Goal: Task Accomplishment & Management: Complete application form

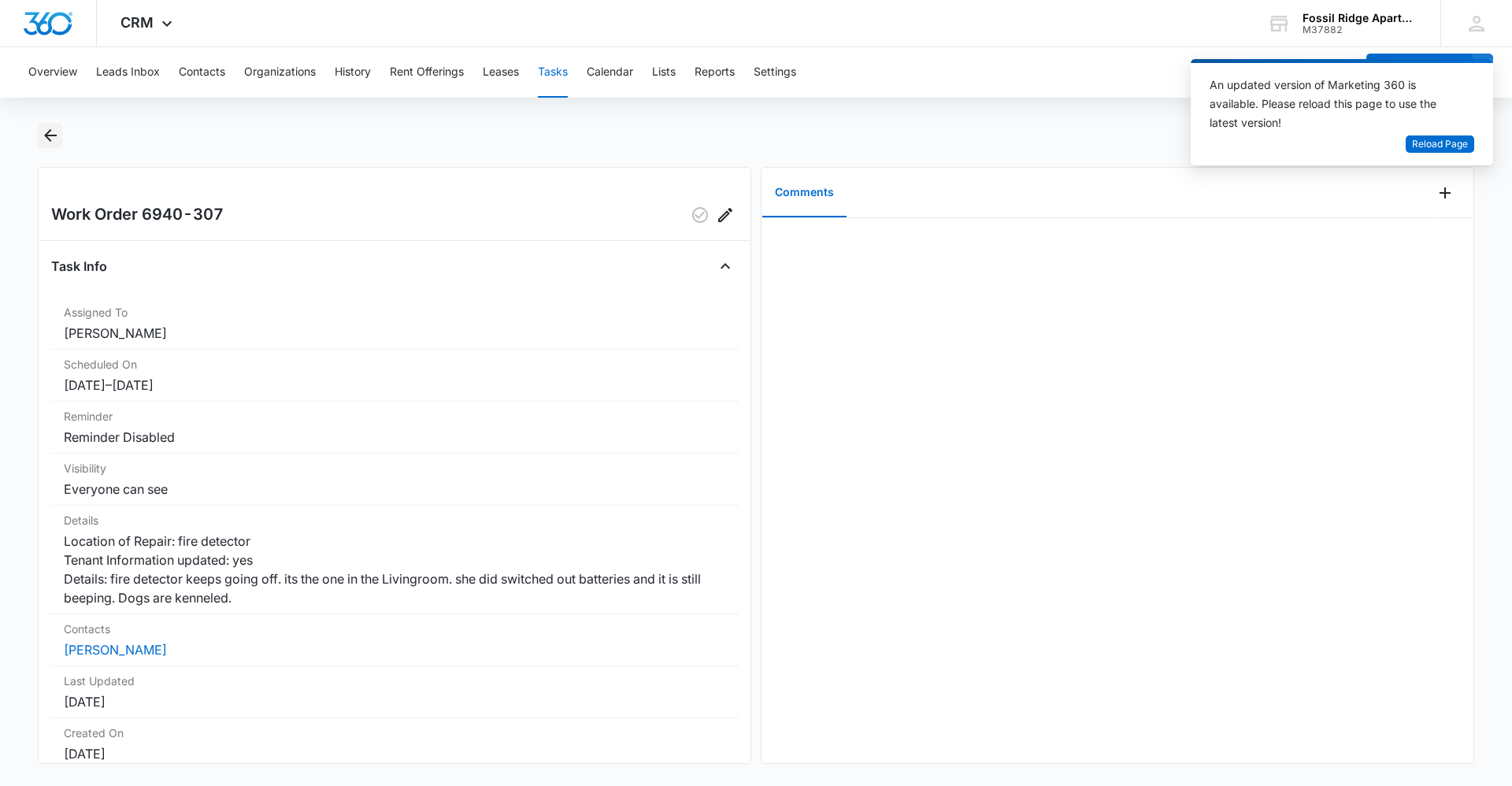
click at [46, 135] on icon "Back" at bounding box center [51, 135] width 13 height 13
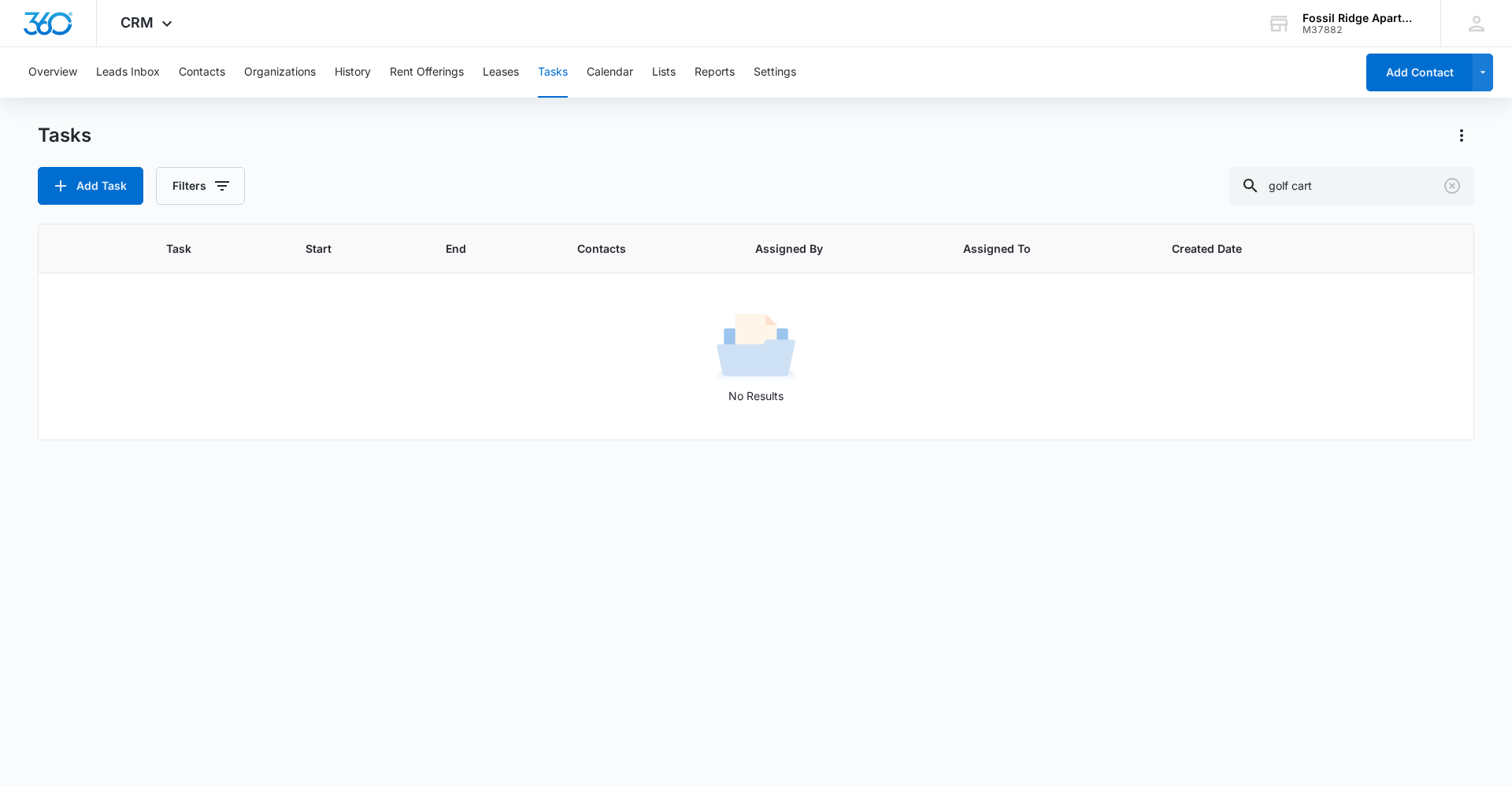
click at [556, 74] on button "Tasks" at bounding box center [553, 72] width 30 height 51
drag, startPoint x: 1388, startPoint y: 195, endPoint x: 1262, endPoint y: 193, distance: 126.0
click at [1262, 191] on div "golf cart" at bounding box center [1351, 185] width 246 height 38
type input "garag"
click at [63, 175] on button "Add Task" at bounding box center [90, 185] width 106 height 38
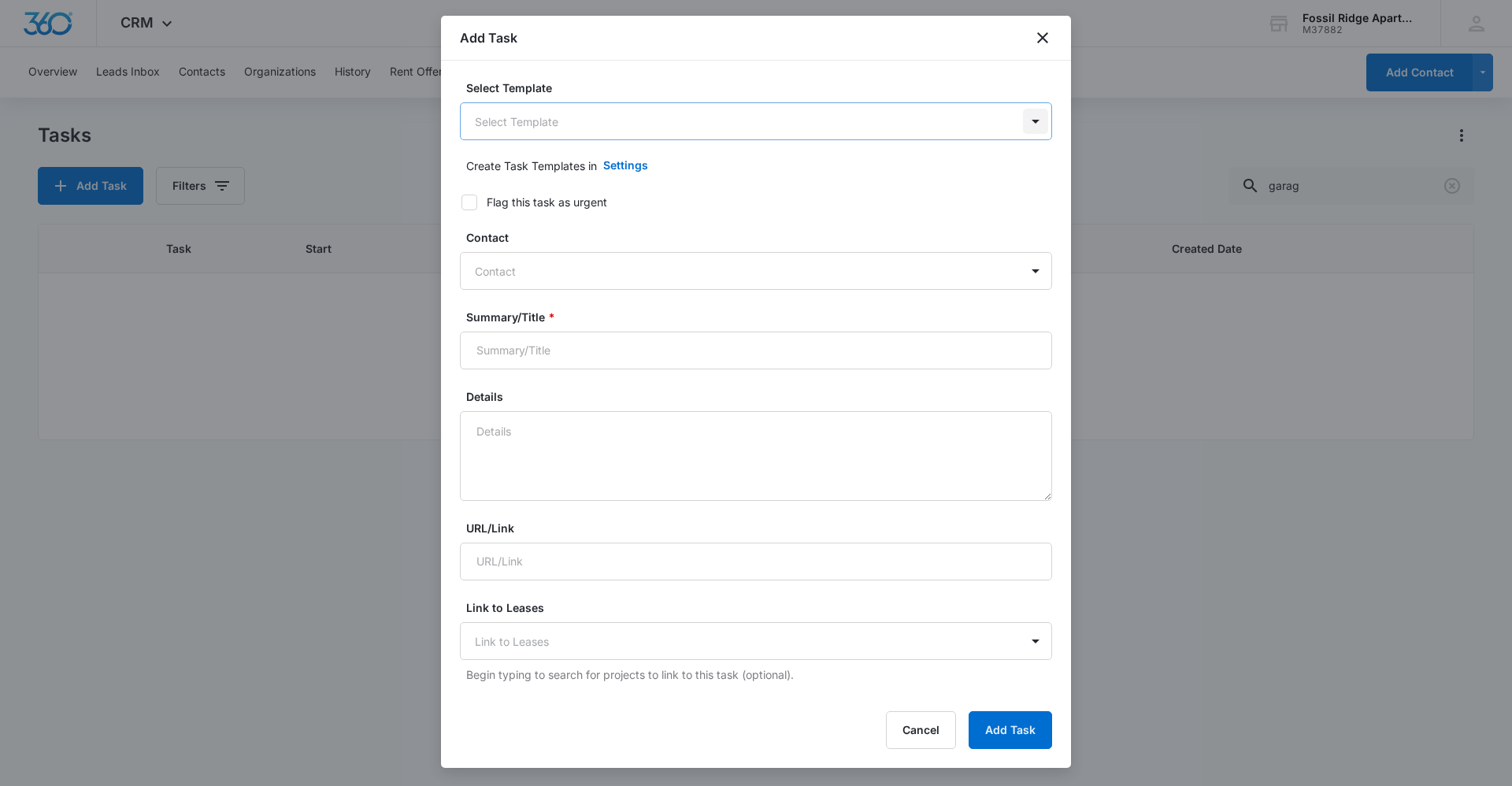
click at [1023, 118] on body "CRM Apps Reputation Websites Forms CRM Email Social Content Ads Intelligence Fi…" at bounding box center [756, 393] width 1512 height 786
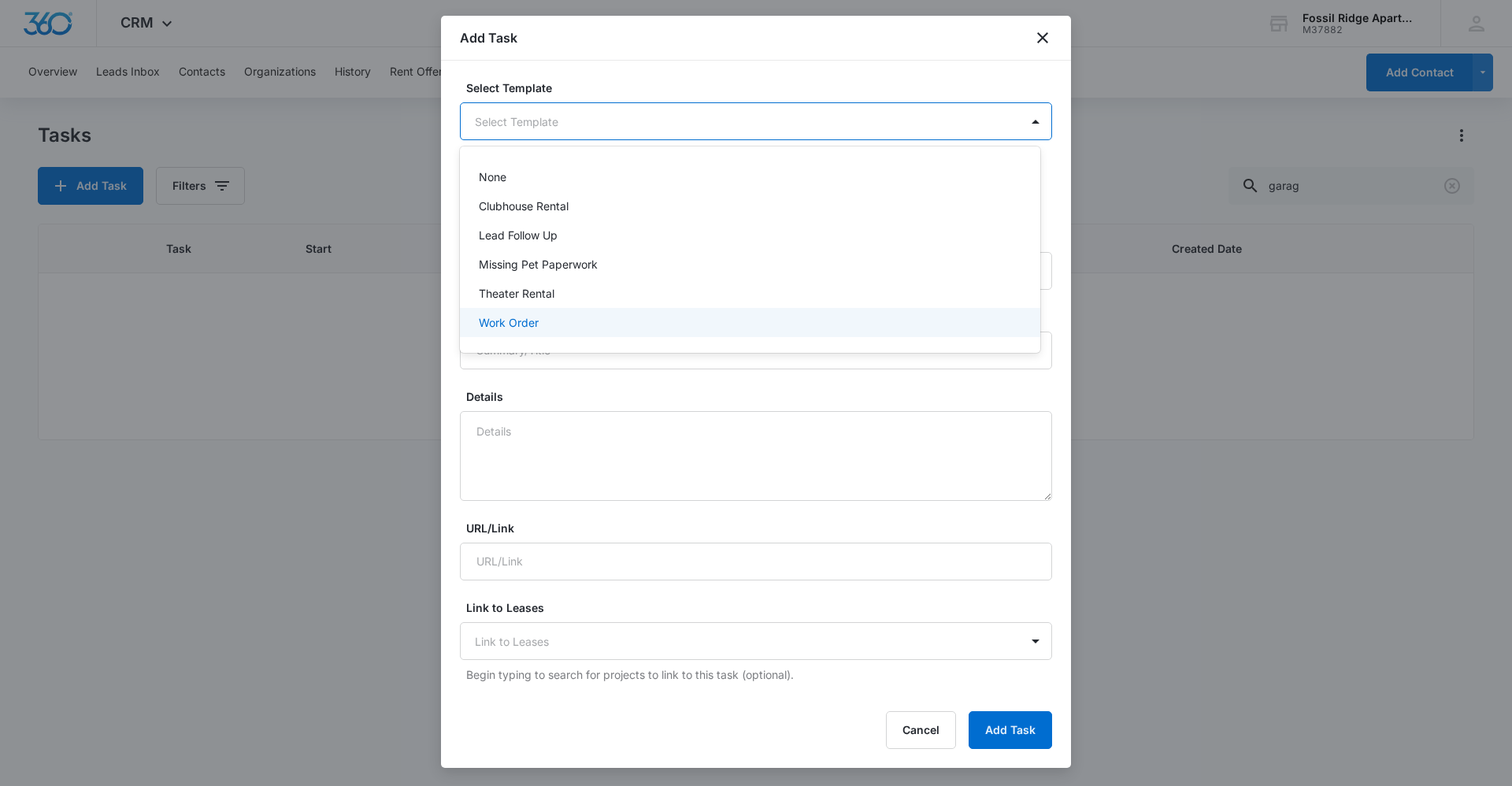
click at [489, 321] on p "Work Order" at bounding box center [508, 322] width 60 height 17
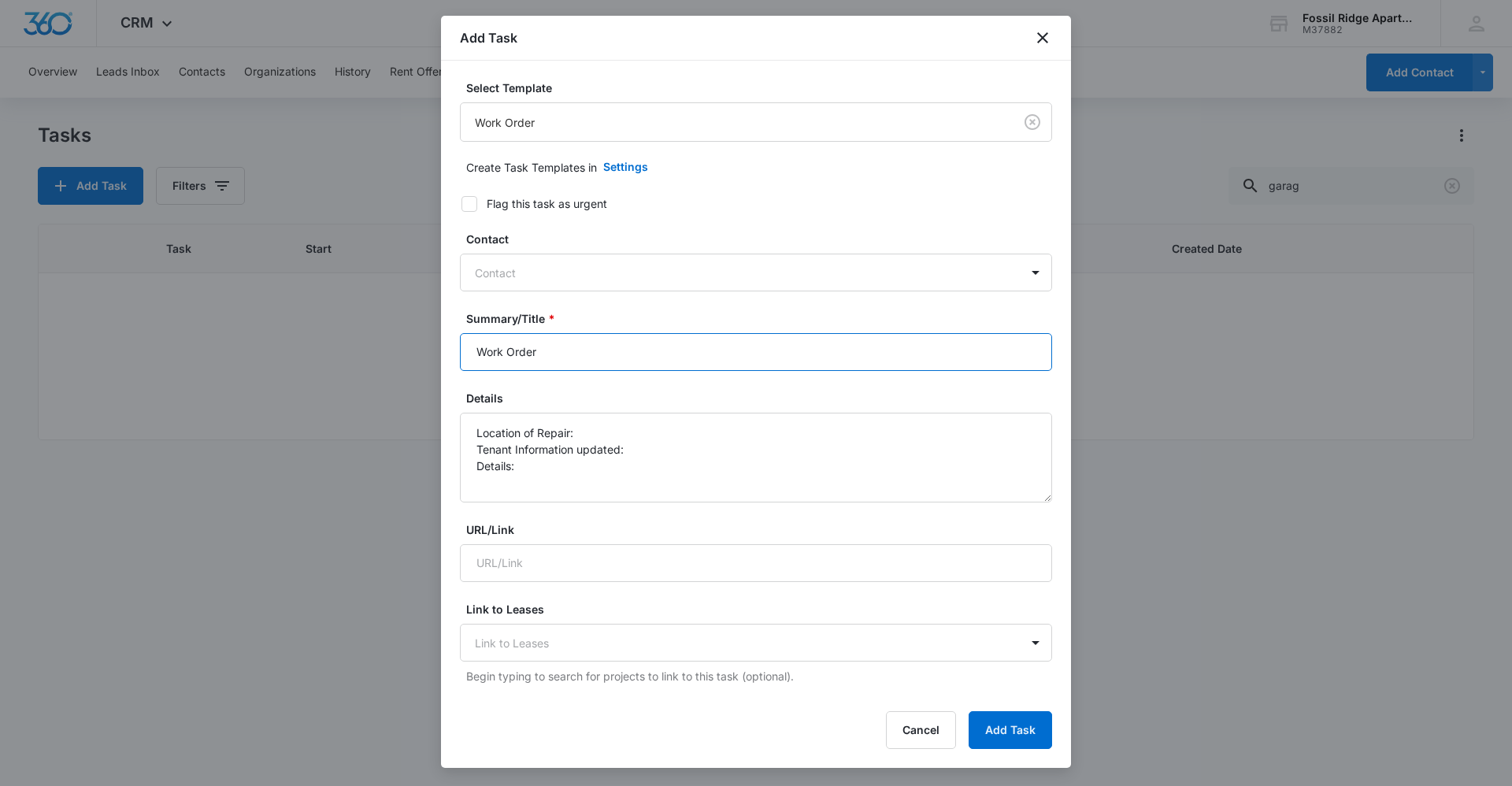
click at [588, 350] on input "Work Order" at bounding box center [756, 352] width 593 height 38
type input "Work Order Garage D-13"
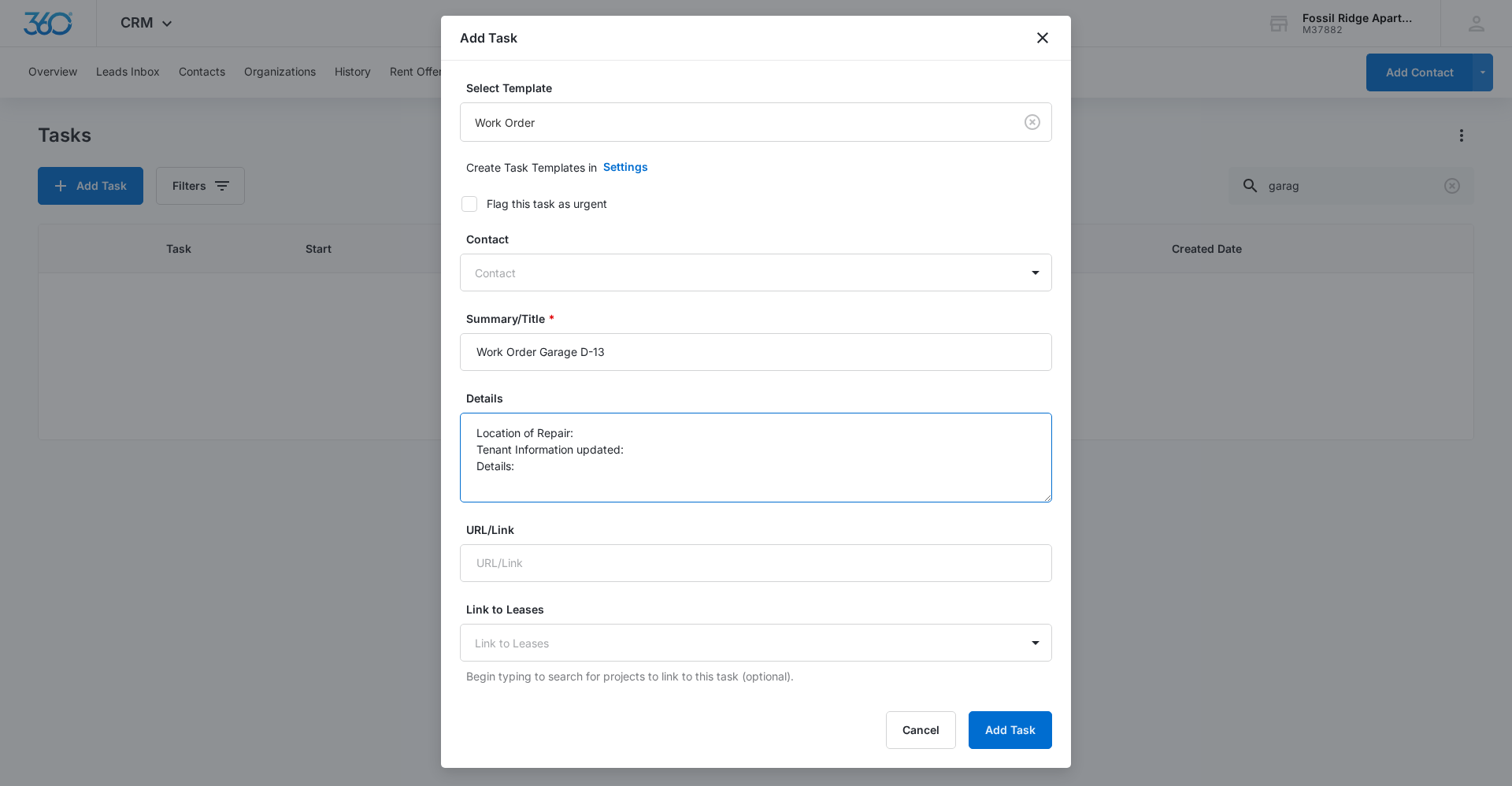
click at [585, 439] on textarea "Location of Repair: Tenant Information updated: Details:" at bounding box center [756, 457] width 593 height 90
click at [641, 450] on textarea "Location of Repair: Garage D-13 Tenant Information updated: Details:" at bounding box center [756, 457] width 593 height 90
click at [540, 467] on textarea "Location of Repair: Garage D-13 Tenant Information updated: Details:" at bounding box center [756, 457] width 593 height 90
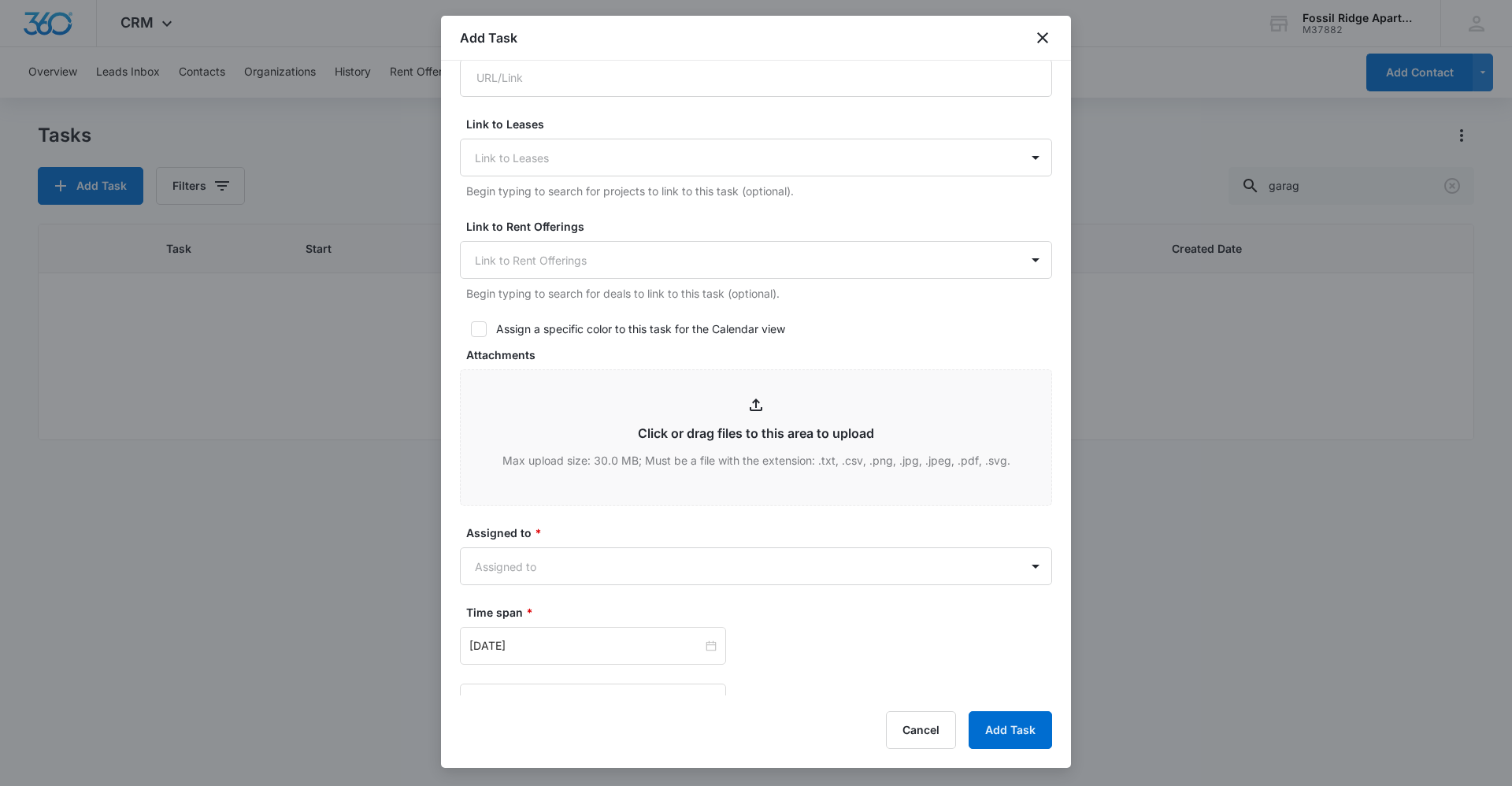
scroll to position [709, 0]
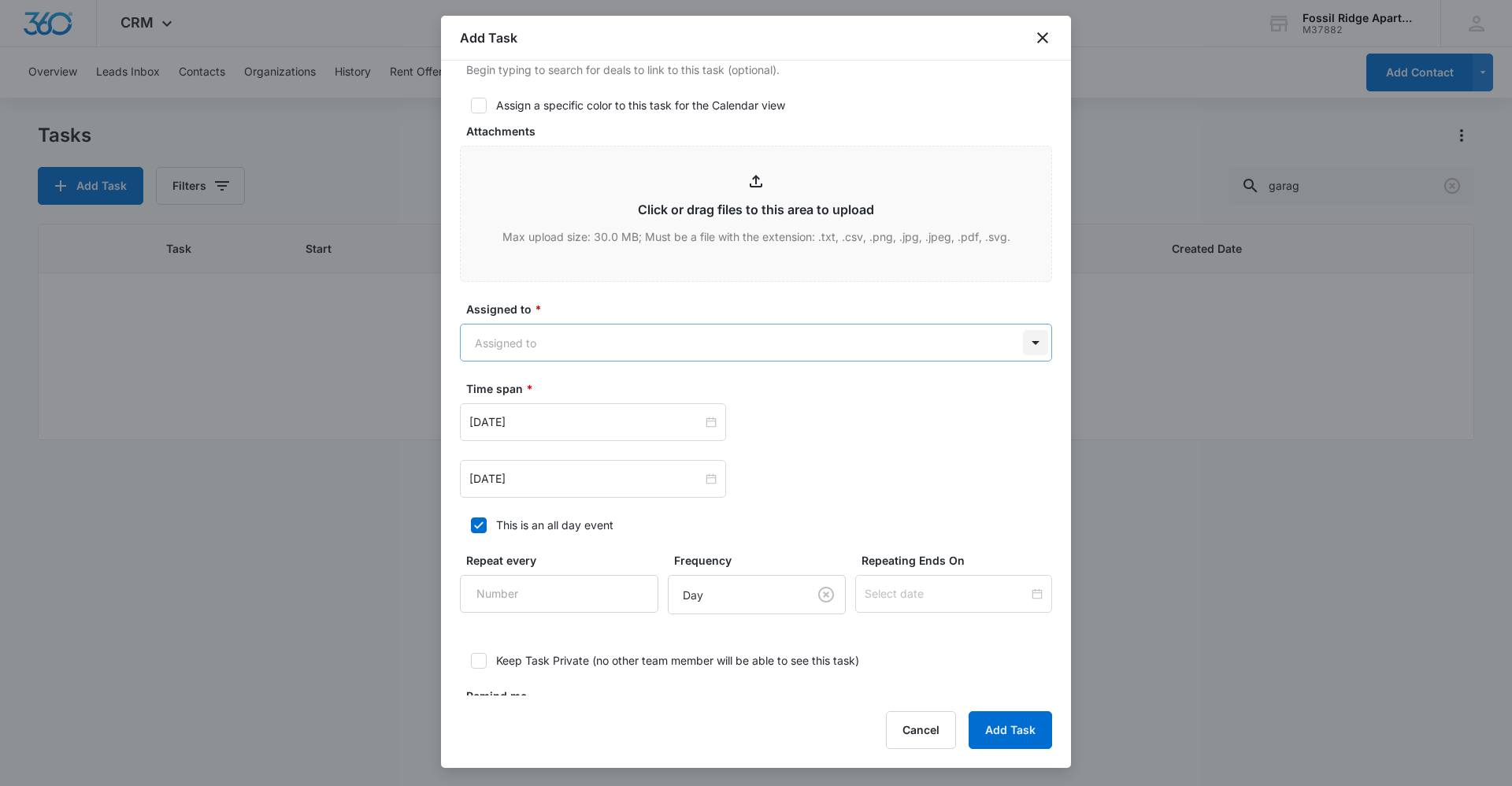
type textarea "Location of Repair: Garage D-13 Tenant Information updated: Details: needs repr…"
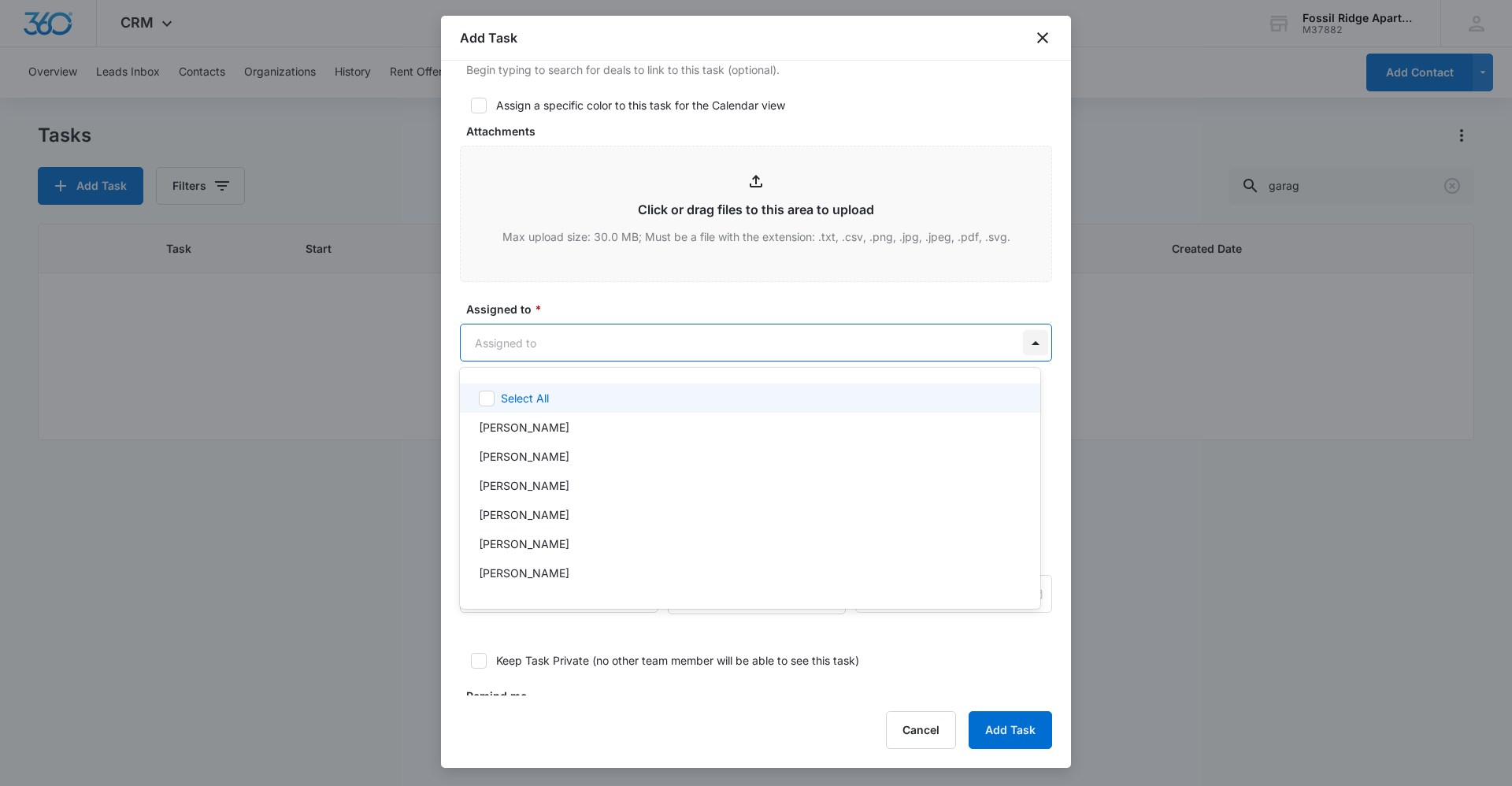
click at [1023, 344] on body "CRM Apps Reputation Websites Forms CRM Email Social Content Ads Intelligence Fi…" at bounding box center [756, 393] width 1512 height 786
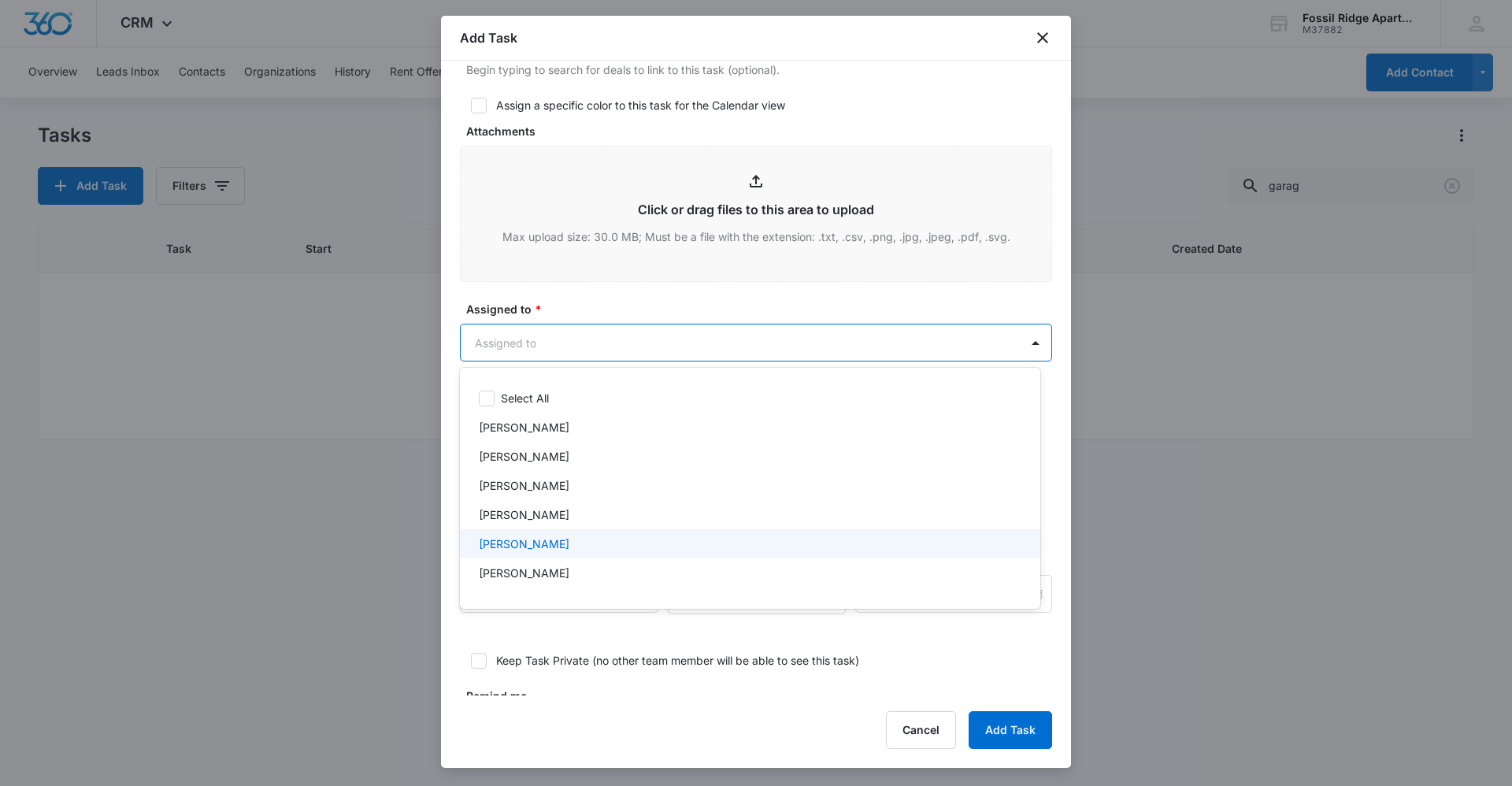
drag, startPoint x: 519, startPoint y: 542, endPoint x: 784, endPoint y: 391, distance: 305.0
click at [521, 541] on p "[PERSON_NAME]" at bounding box center [524, 544] width 90 height 17
click at [779, 341] on div at bounding box center [756, 393] width 1512 height 786
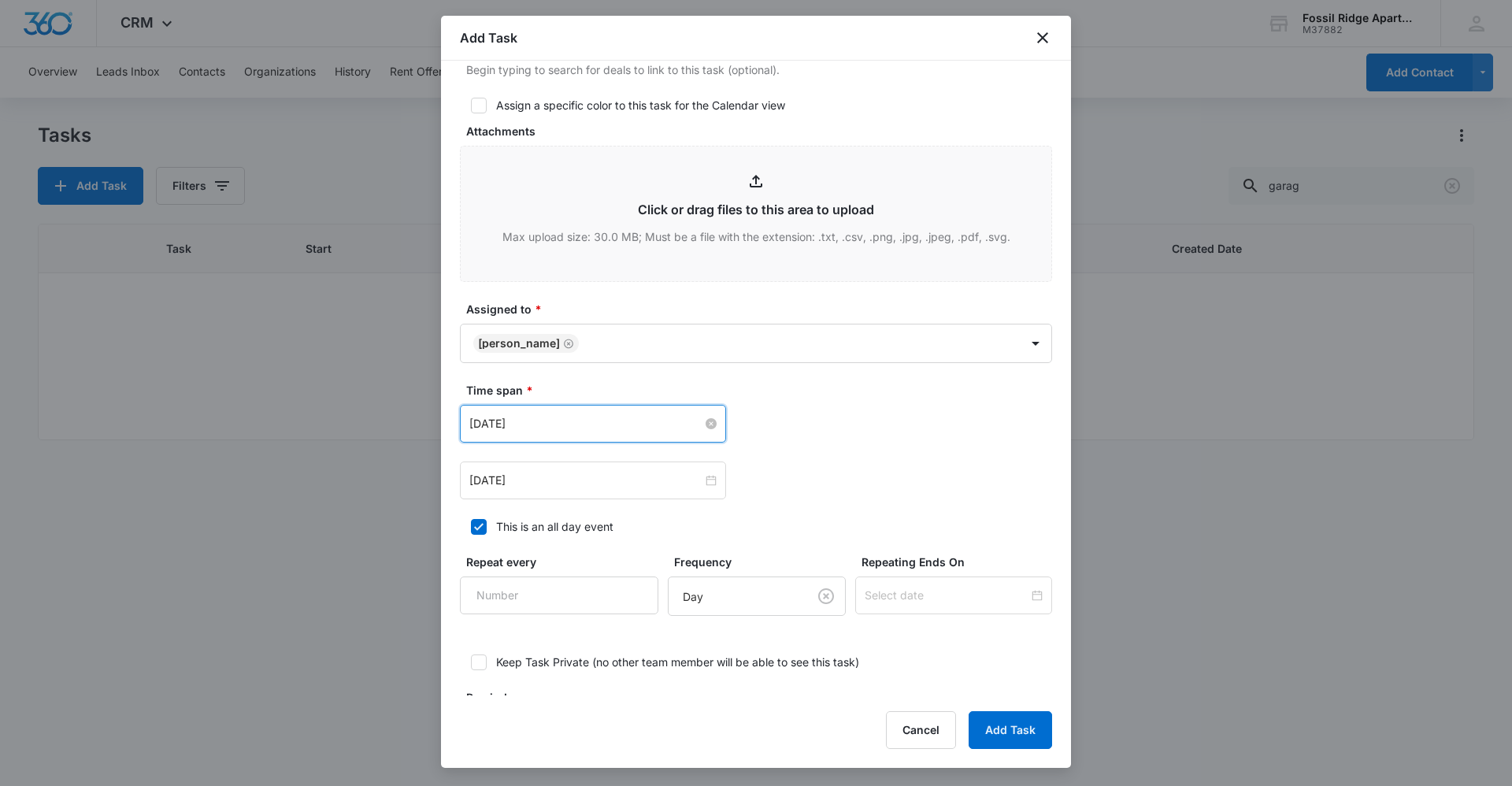
click at [697, 419] on input "[DATE]" at bounding box center [585, 423] width 233 height 17
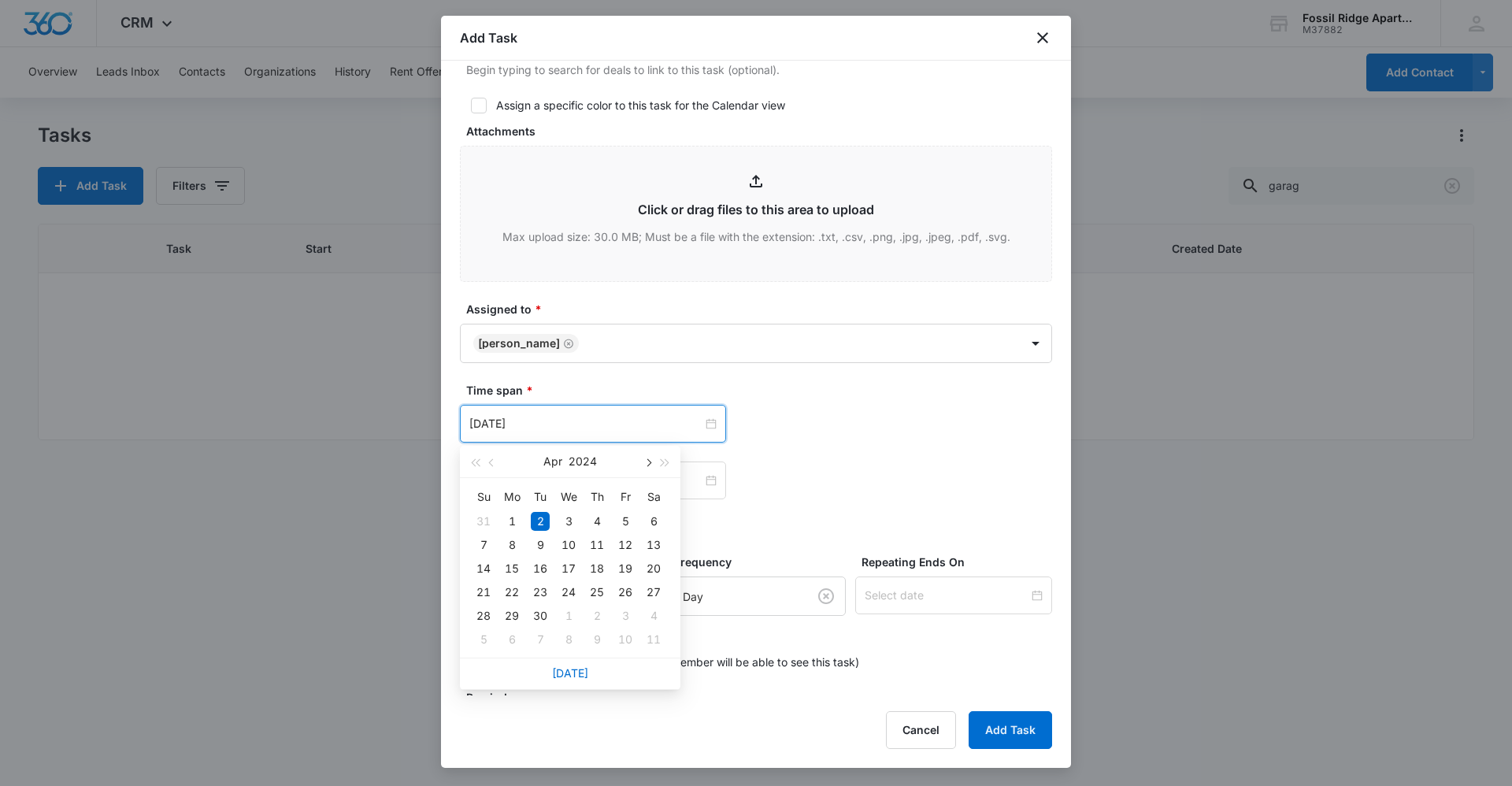
click at [650, 463] on span "button" at bounding box center [647, 463] width 8 height 8
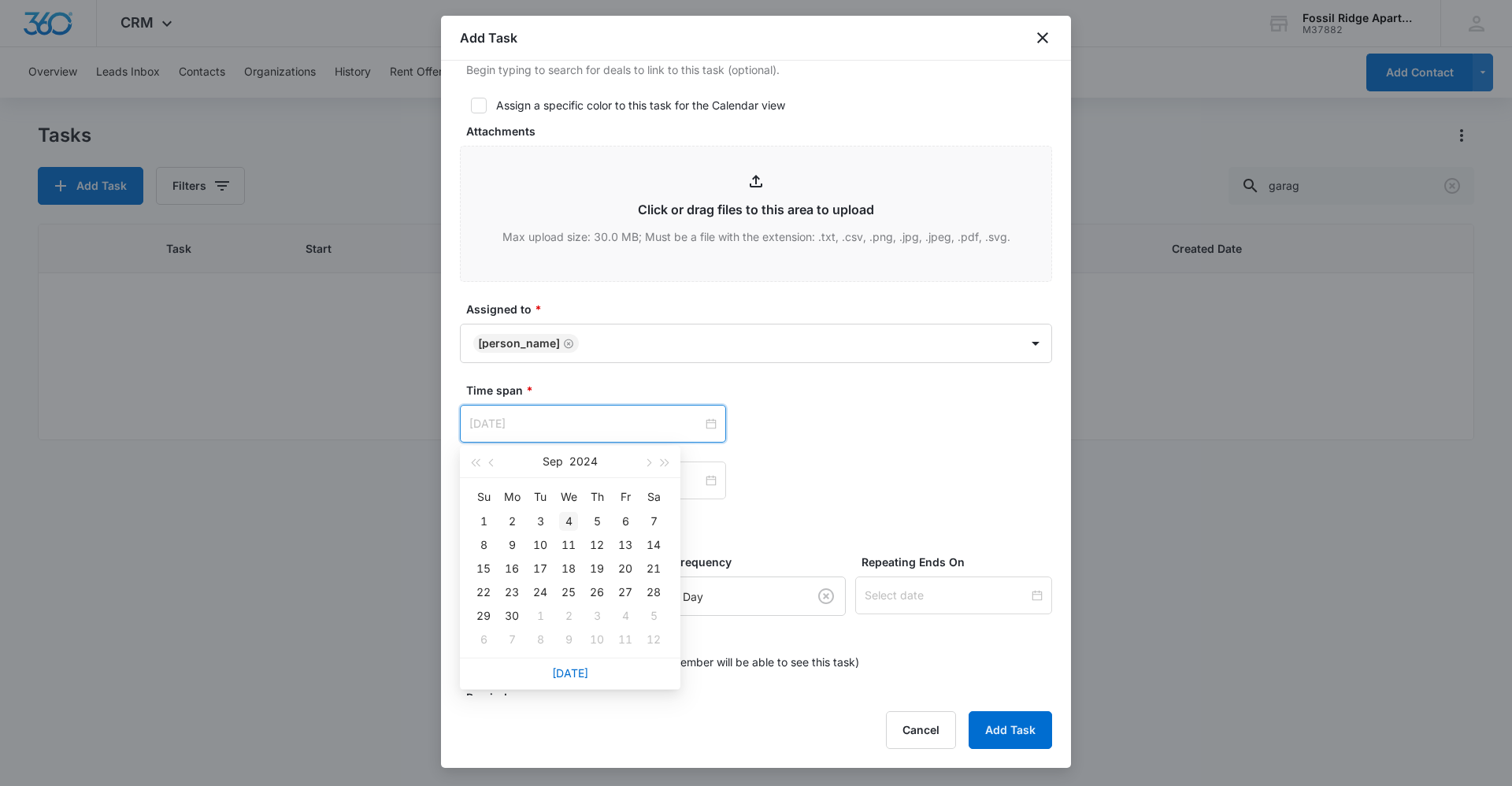
type input "[DATE]"
click at [569, 525] on div "4" at bounding box center [569, 521] width 19 height 19
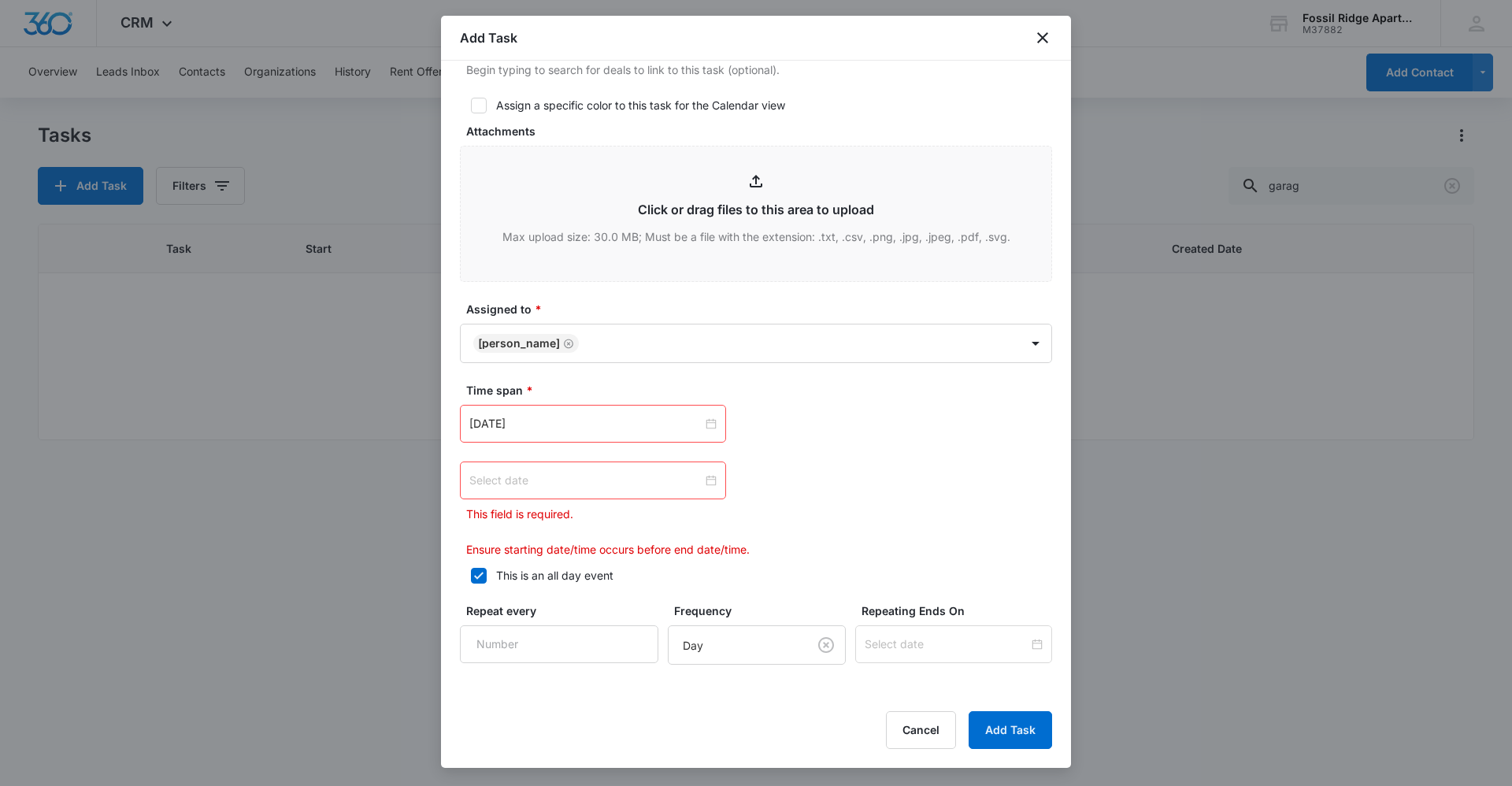
click at [703, 480] on div at bounding box center [593, 480] width 248 height 17
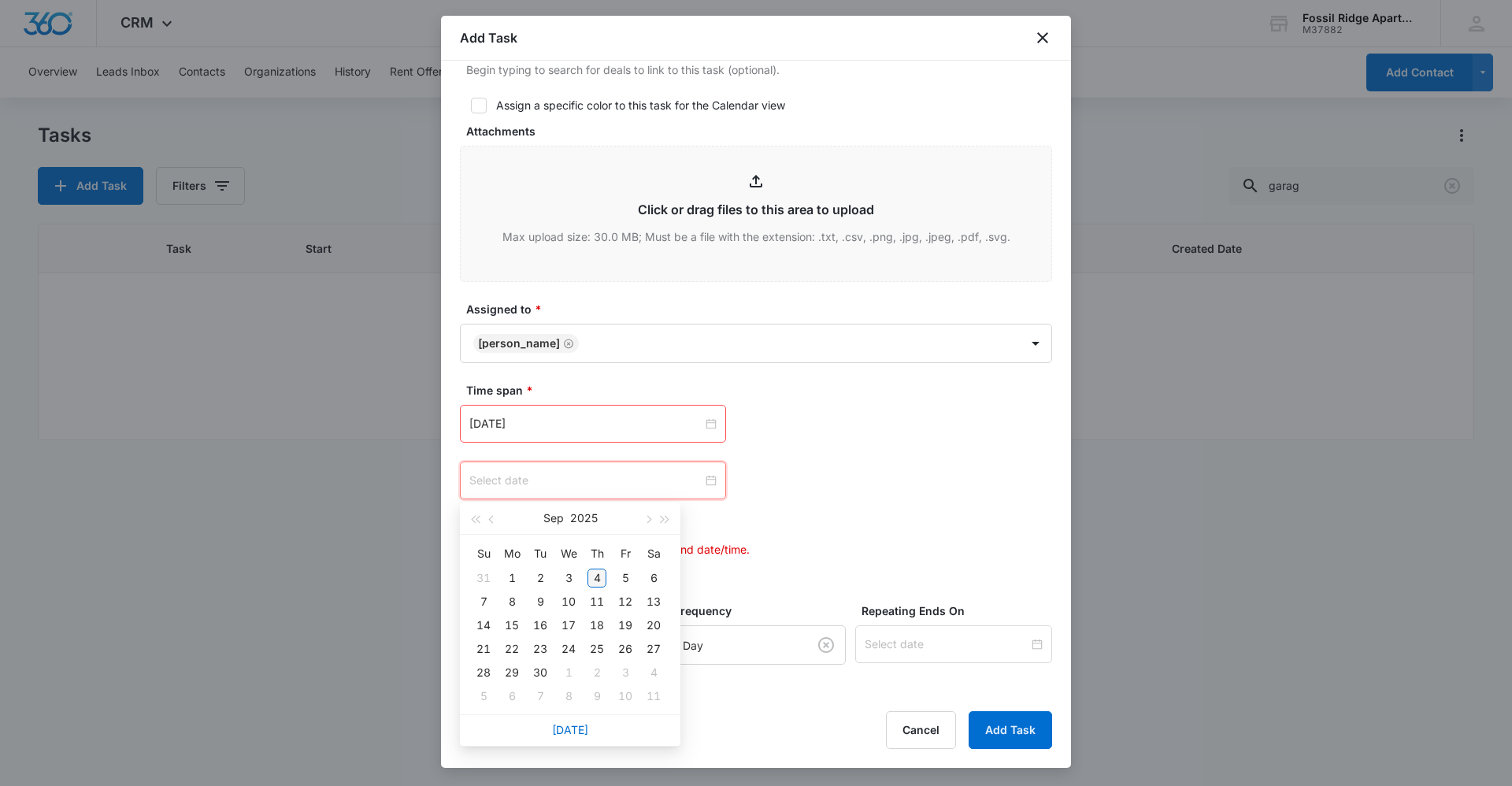
type input "[DATE]"
drag, startPoint x: 594, startPoint y: 577, endPoint x: 721, endPoint y: 471, distance: 165.4
click at [594, 577] on div "4" at bounding box center [596, 578] width 19 height 19
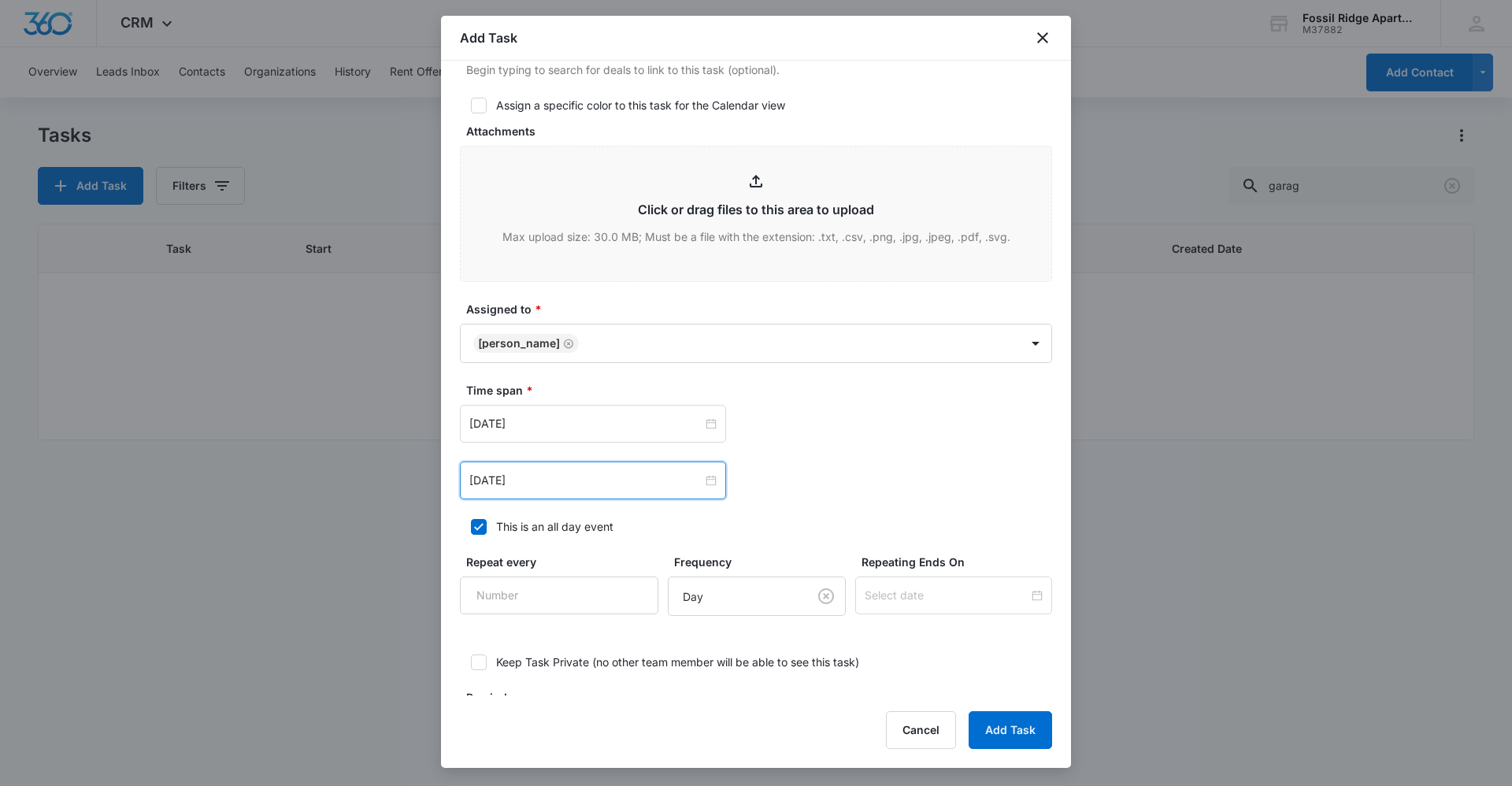
scroll to position [782, 0]
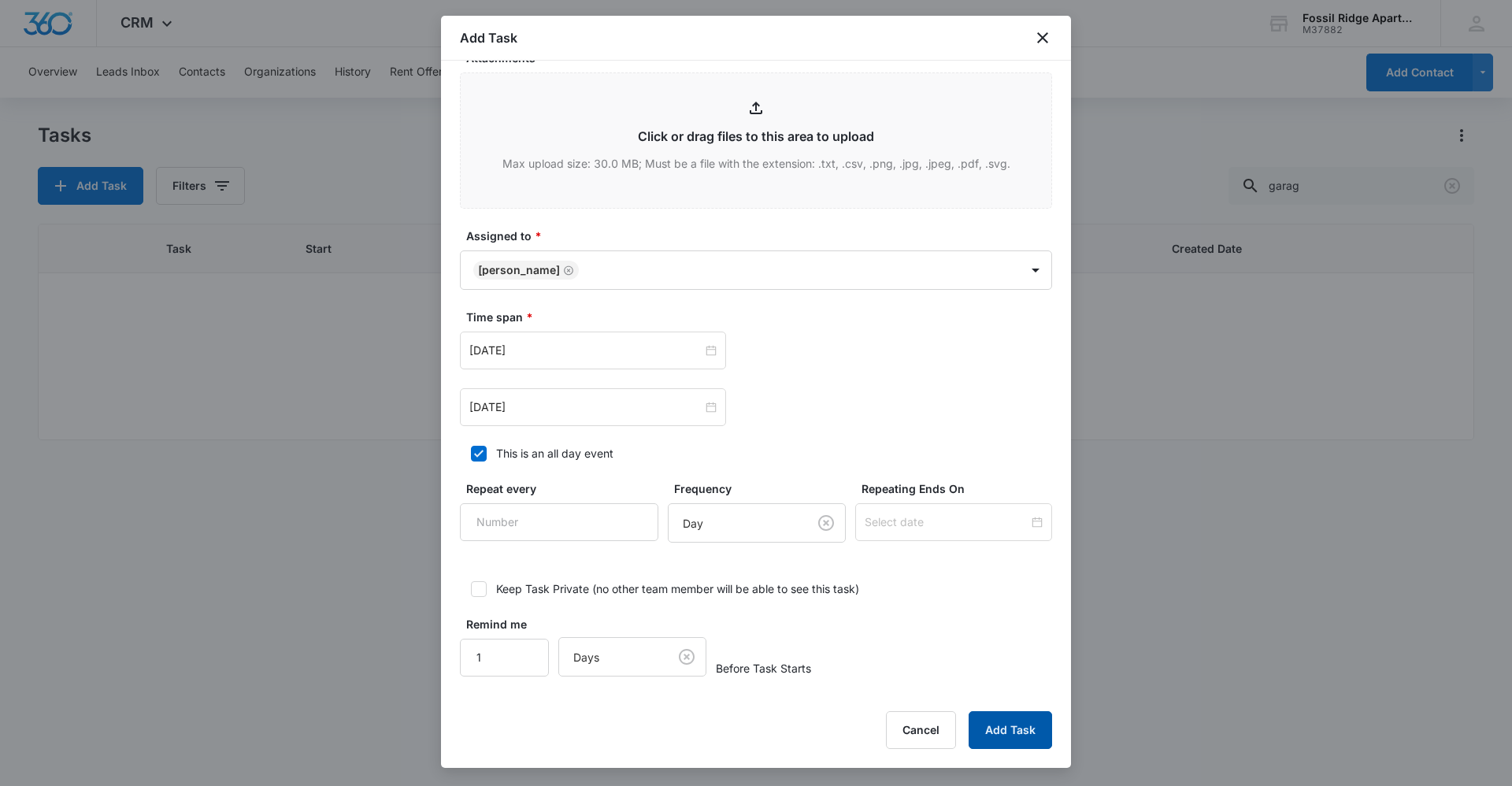
click at [992, 734] on button "Add Task" at bounding box center [1010, 730] width 84 height 38
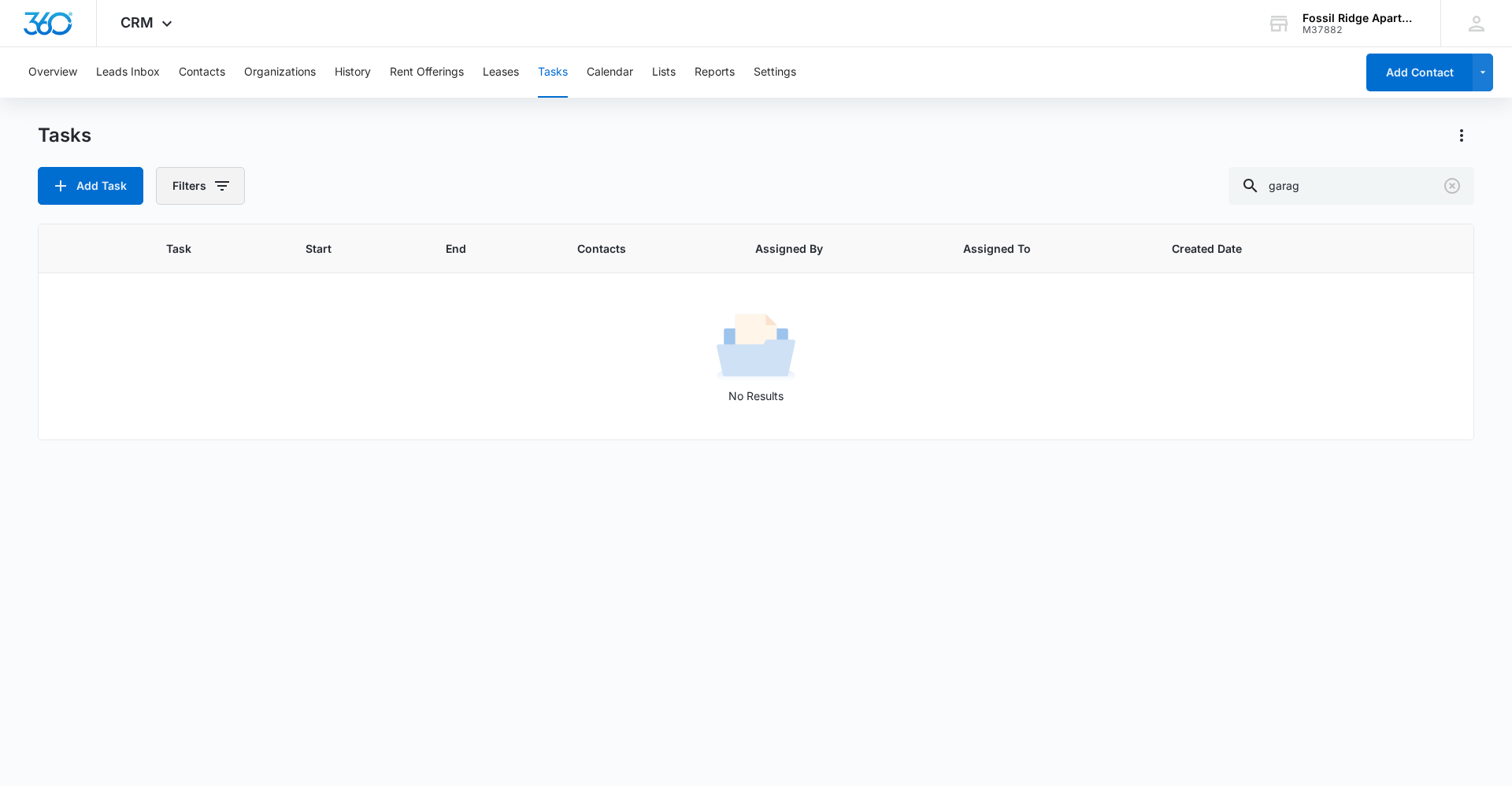
click at [220, 190] on icon "button" at bounding box center [222, 186] width 14 height 9
click at [340, 243] on icon "Show Assigned By filters" at bounding box center [343, 243] width 19 height 19
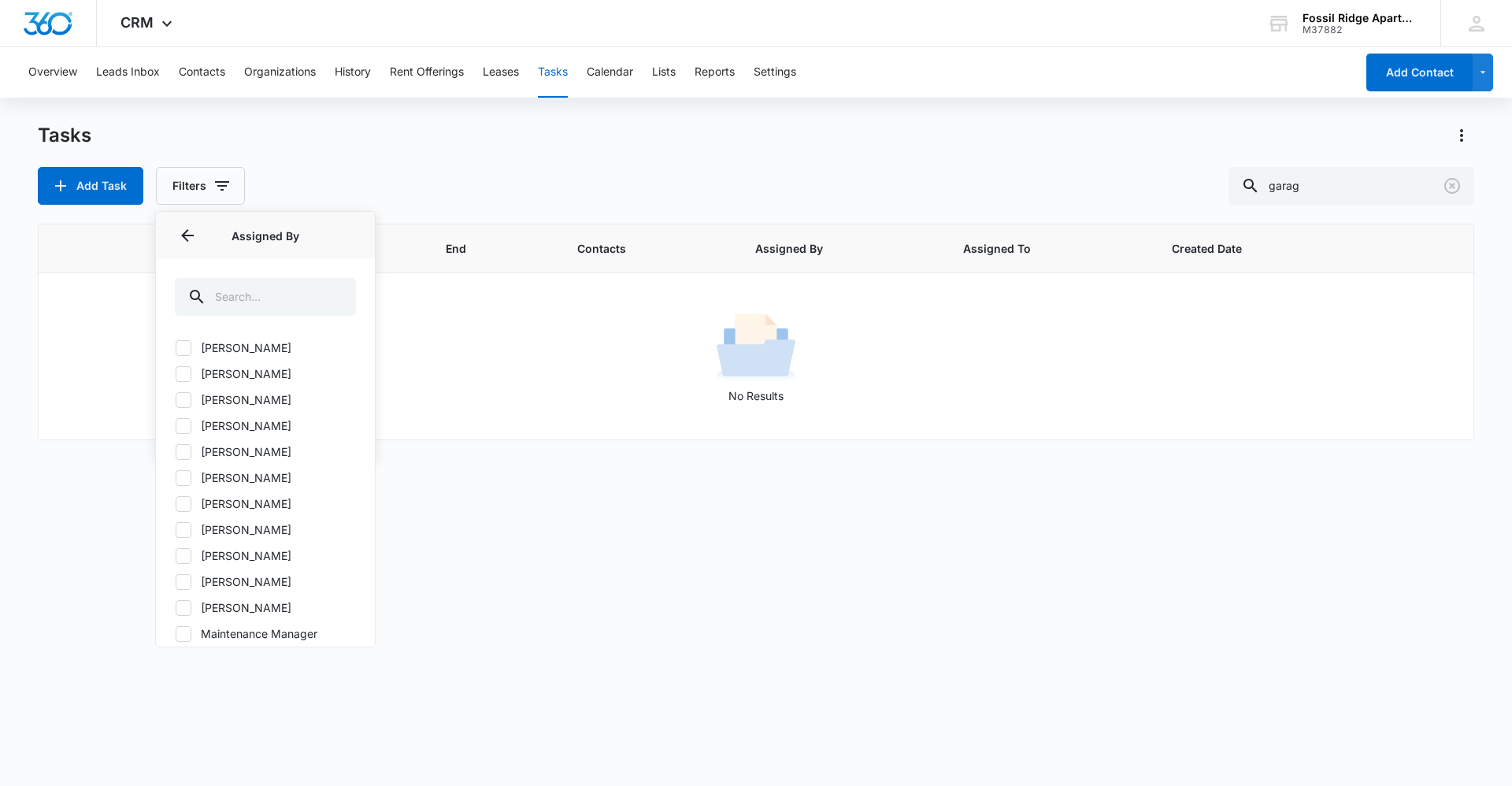
scroll to position [233, 0]
click at [180, 615] on icon at bounding box center [183, 610] width 14 height 14
click at [176, 610] on input "[PERSON_NAME]" at bounding box center [175, 609] width 1 height 1
checkbox input "true"
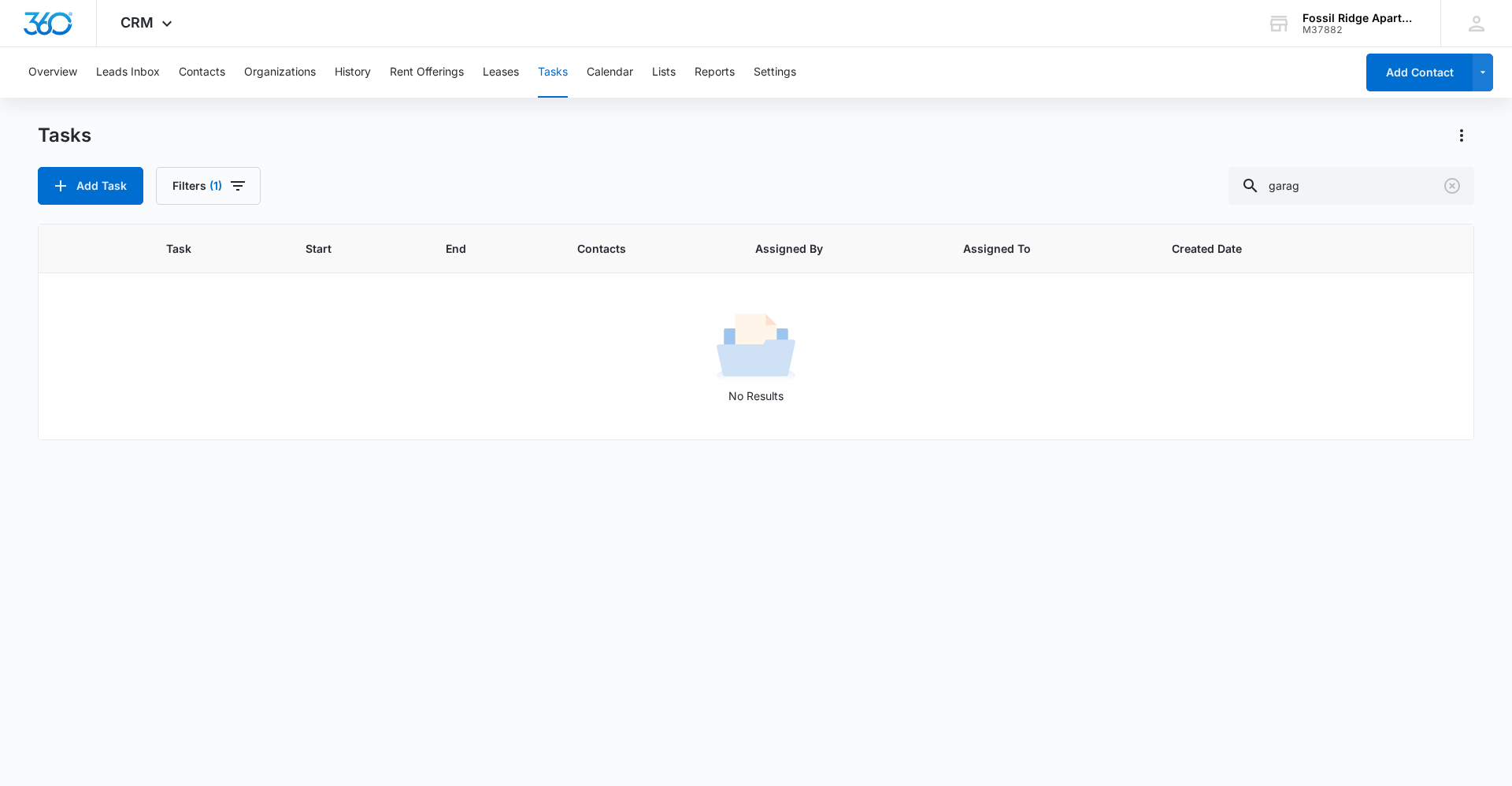
click at [728, 555] on div "Task Start End Contacts Assigned By Assigned To Created Date No Results" at bounding box center [756, 494] width 1437 height 542
click at [212, 186] on span "(1)" at bounding box center [216, 186] width 13 height 11
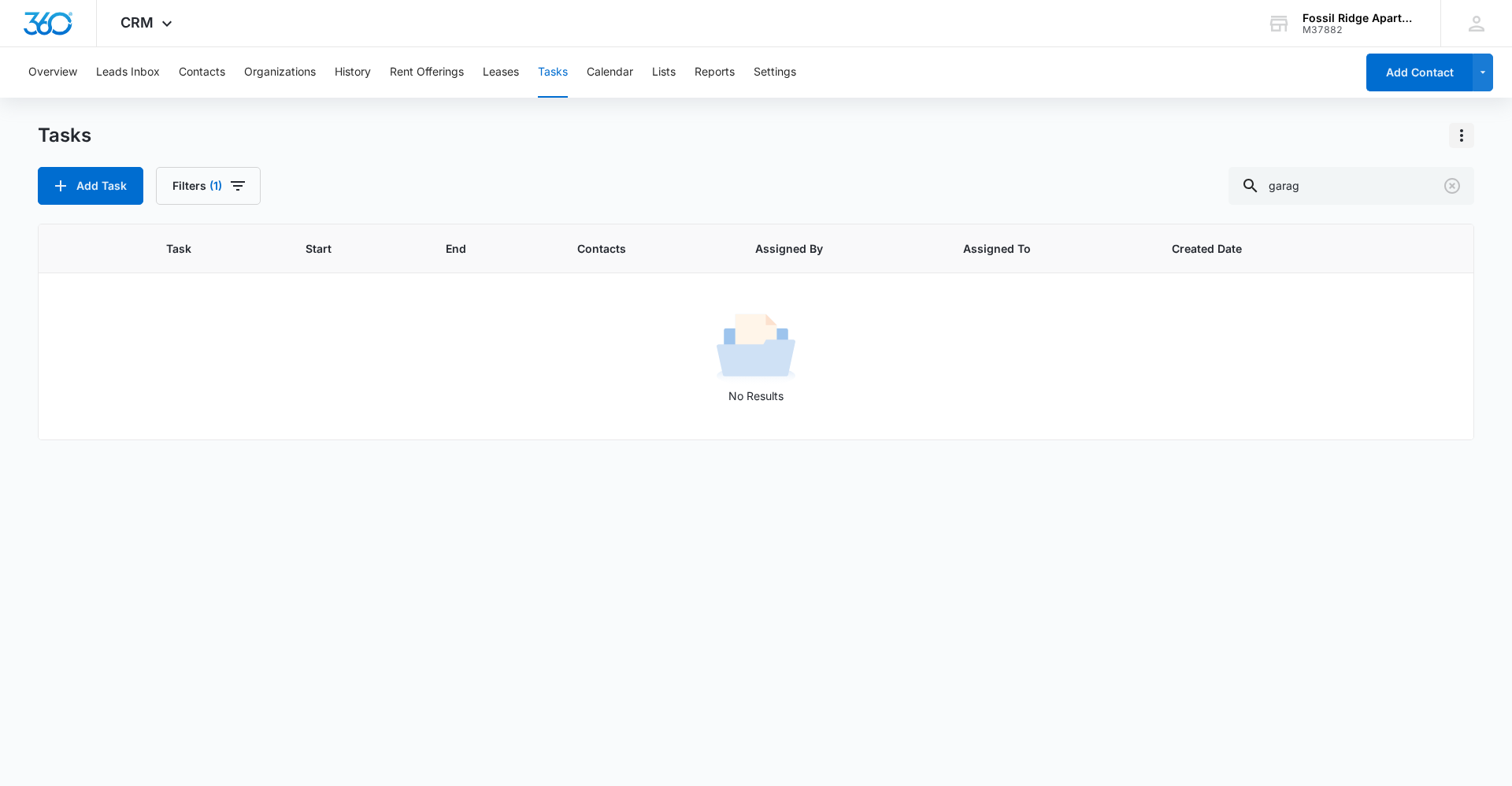
click at [1459, 137] on icon "Actions" at bounding box center [1461, 135] width 19 height 19
click at [1026, 643] on div "Task Start End Contacts Assigned By Assigned To Created Date No Results" at bounding box center [756, 494] width 1437 height 542
click at [58, 184] on icon "button" at bounding box center [61, 186] width 19 height 19
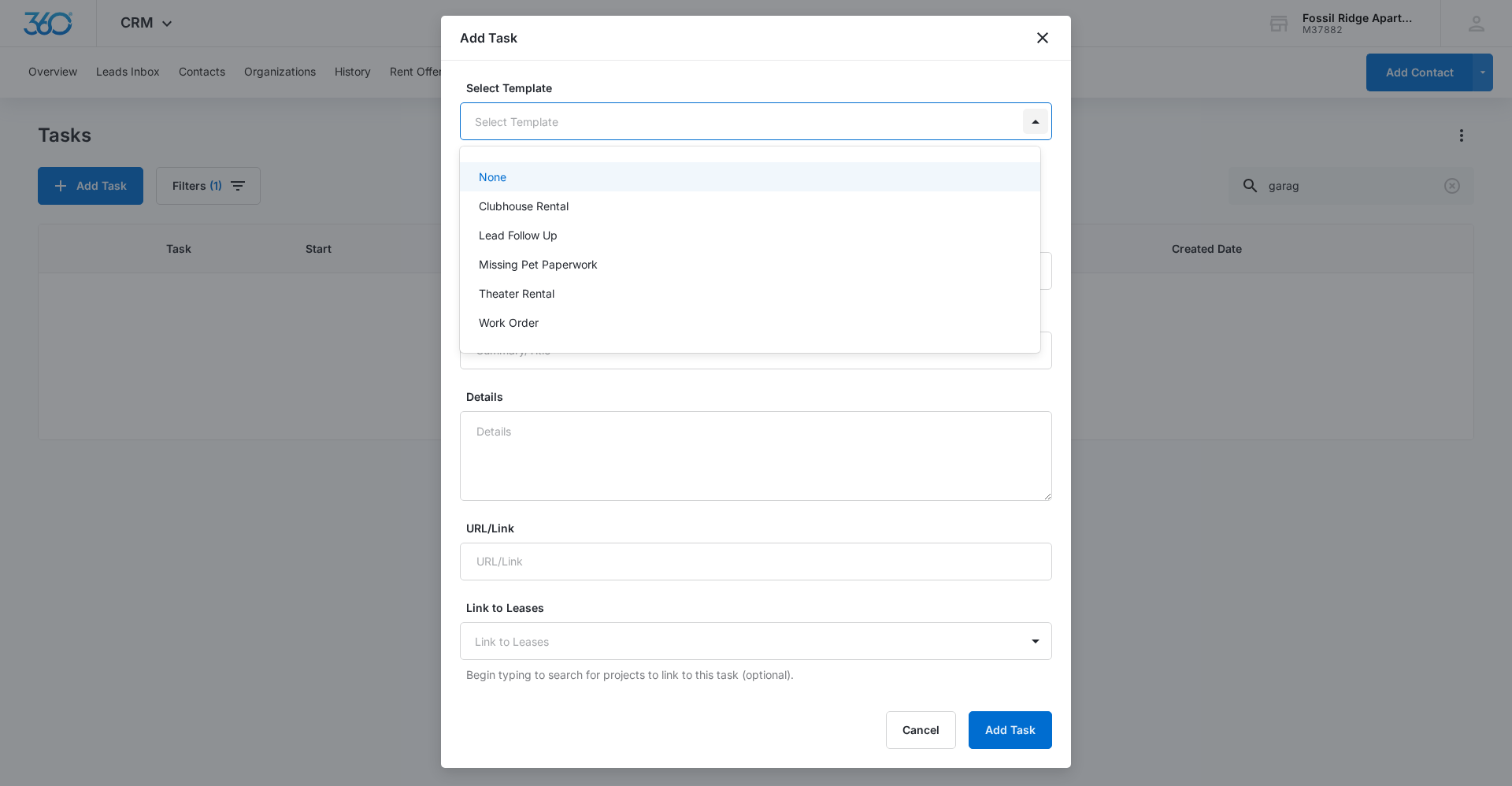
click at [1025, 125] on body "CRM Apps Reputation Websites Forms CRM Email Social Content Ads Intelligence Fi…" at bounding box center [756, 393] width 1512 height 786
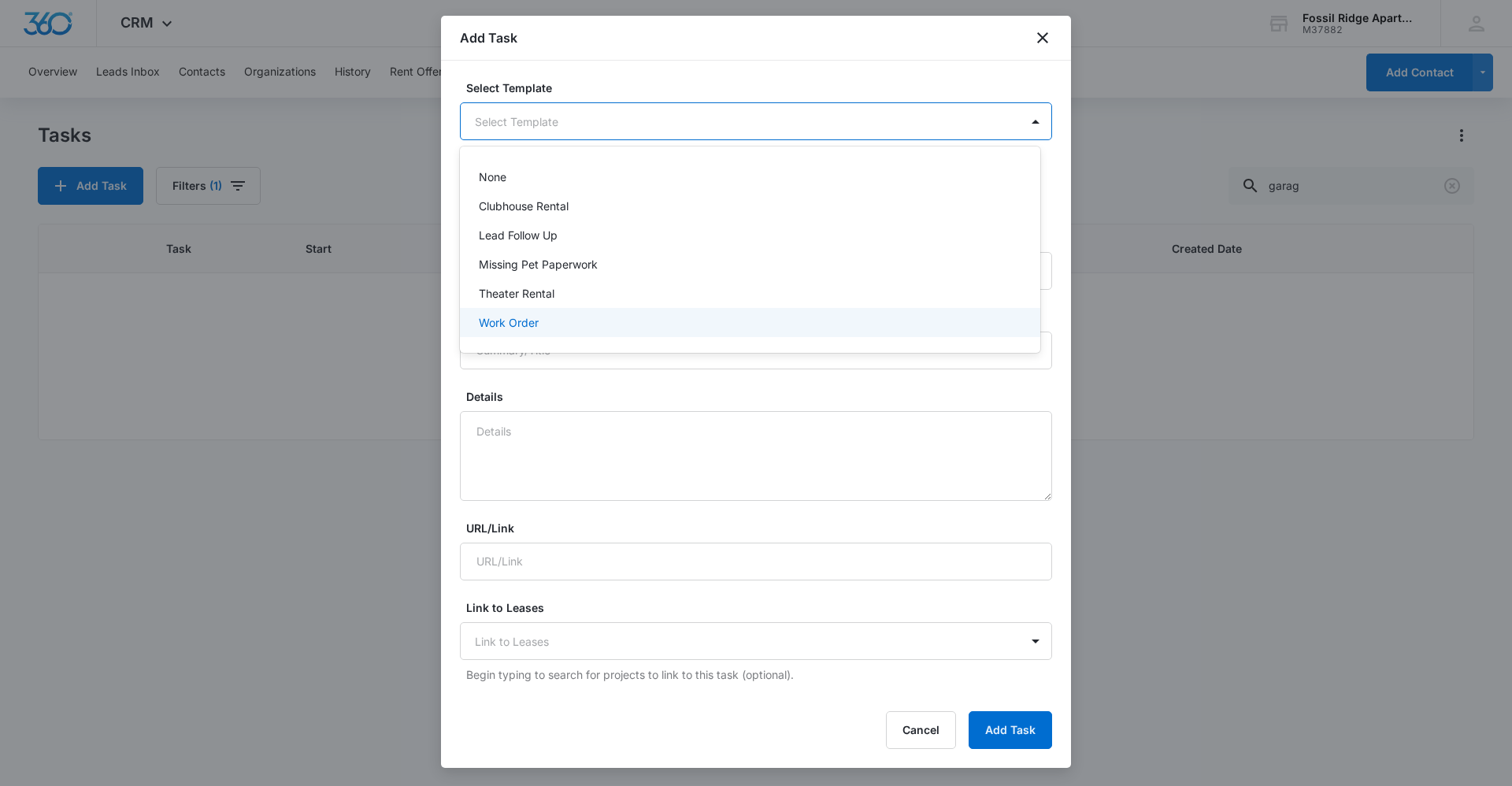
click at [525, 326] on p "Work Order" at bounding box center [508, 322] width 60 height 17
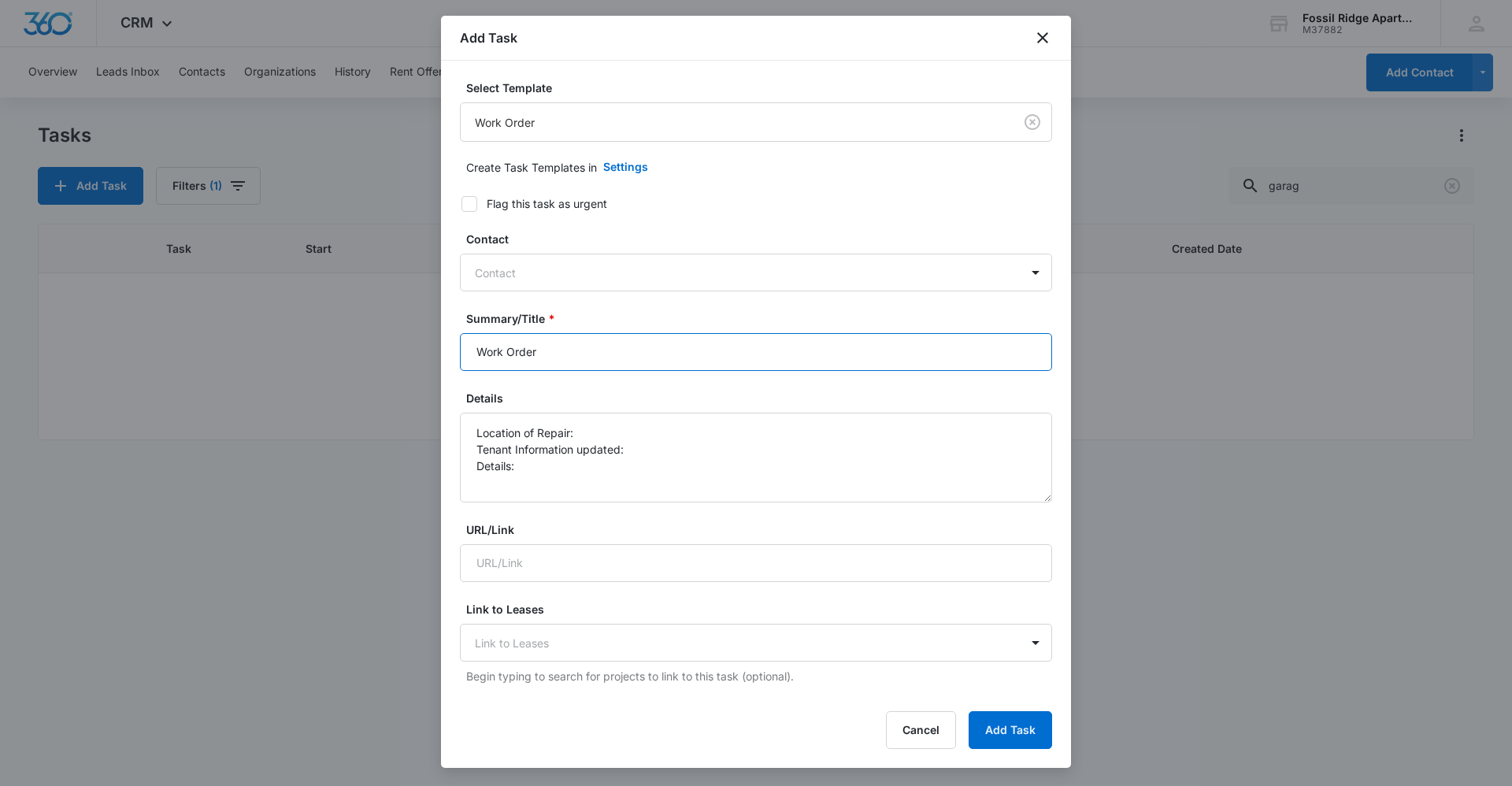
click at [575, 356] on input "Work Order" at bounding box center [756, 352] width 593 height 38
click at [798, 356] on input "Work Order garage D-13" at bounding box center [756, 352] width 593 height 38
type input "Work Order garage D-13"
click at [774, 527] on label "URL/Link" at bounding box center [763, 530] width 593 height 17
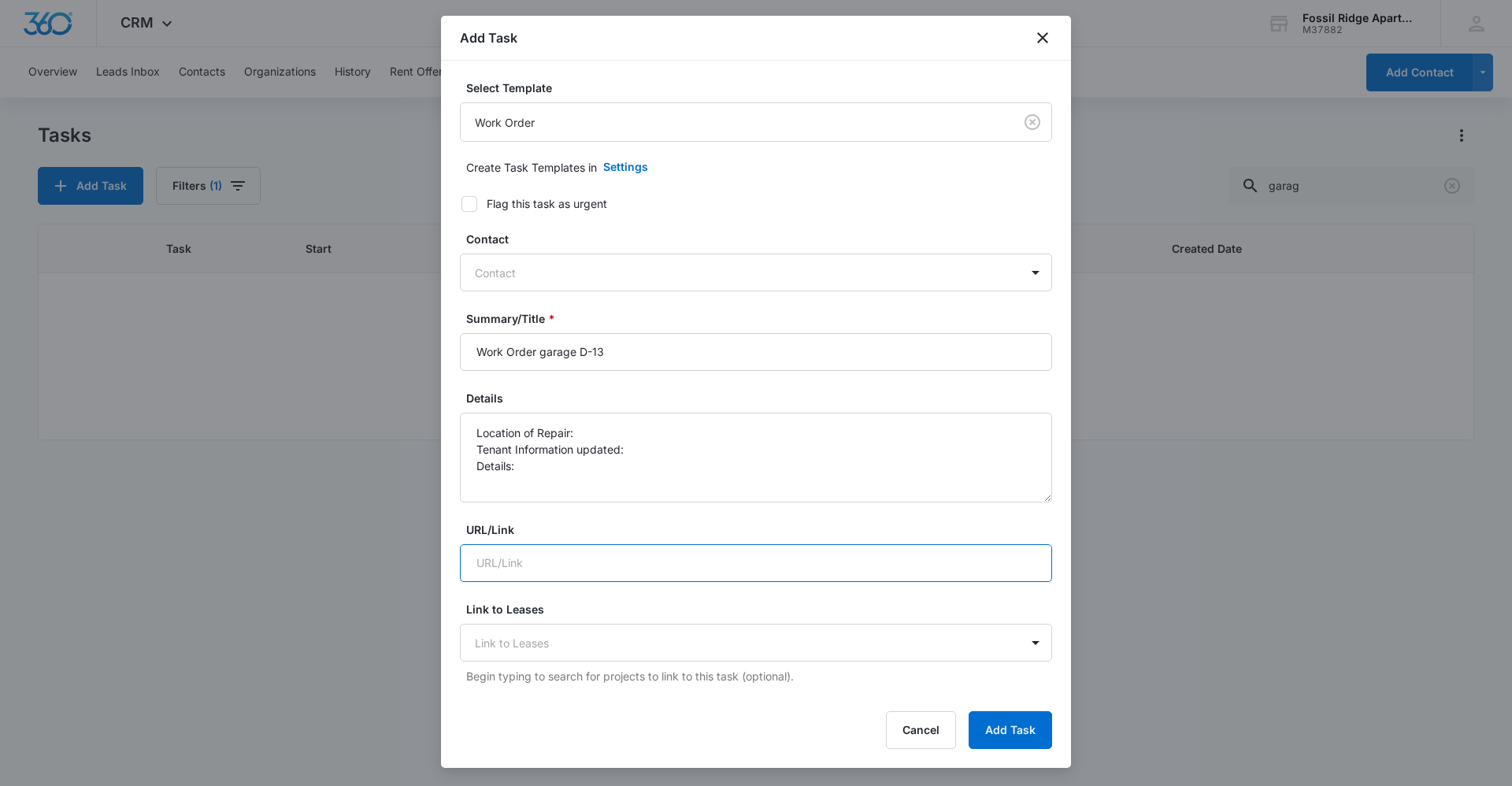
click at [774, 544] on input "URL/Link" at bounding box center [756, 562] width 593 height 38
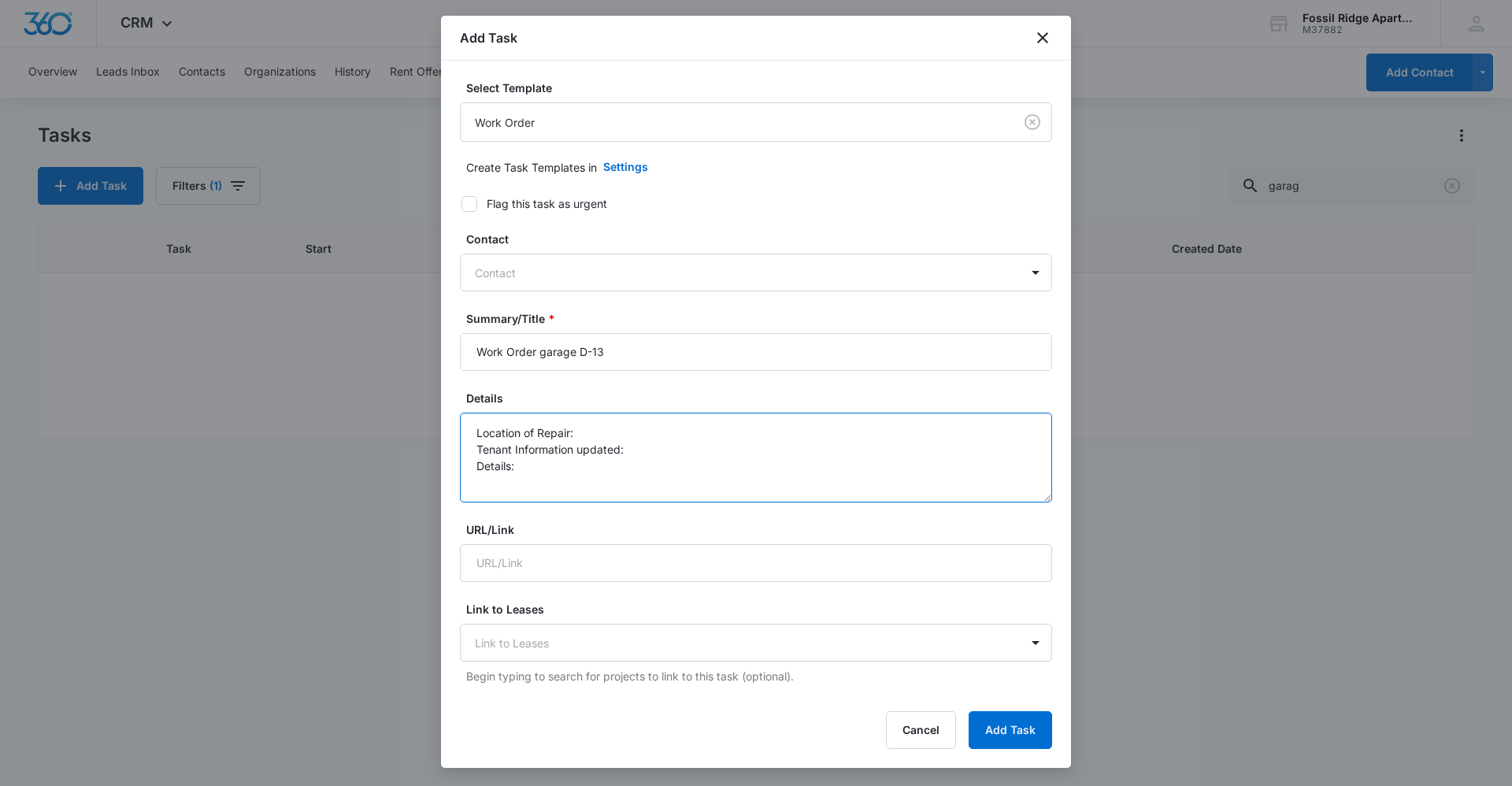
click at [589, 430] on textarea "Location of Repair: Tenant Information updated: Details:" at bounding box center [756, 457] width 593 height 90
click at [533, 468] on textarea "Location of Repair: garage D-13 Tenant Information updated: Details:" at bounding box center [756, 457] width 593 height 90
type textarea "Location of Repair: garage D-13 Tenant Information updated: Details: garage nee…"
click at [1043, 19] on div "Add Task" at bounding box center [756, 38] width 630 height 45
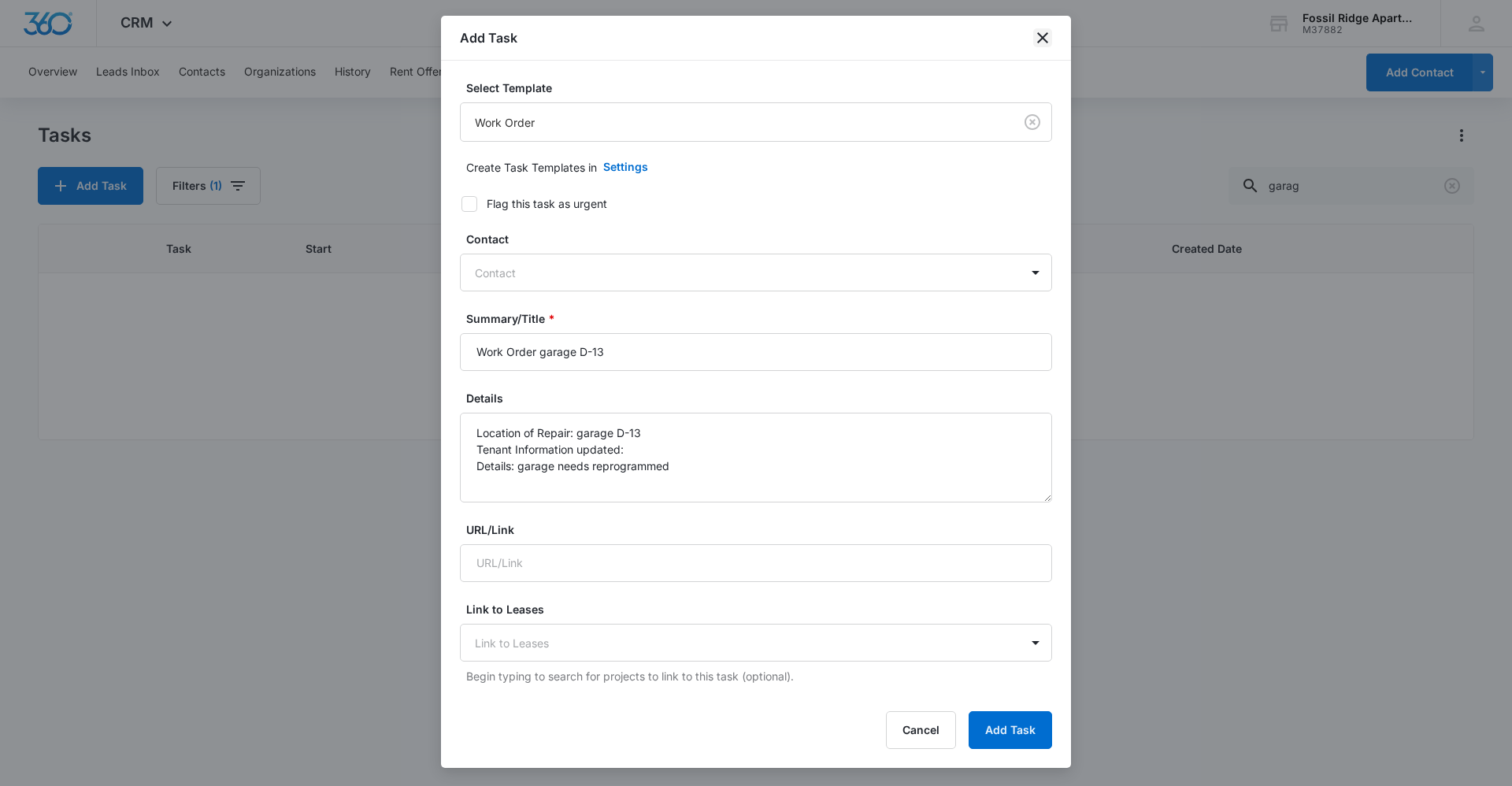
click at [1042, 41] on icon "close" at bounding box center [1043, 38] width 19 height 19
